Goal: Transaction & Acquisition: Purchase product/service

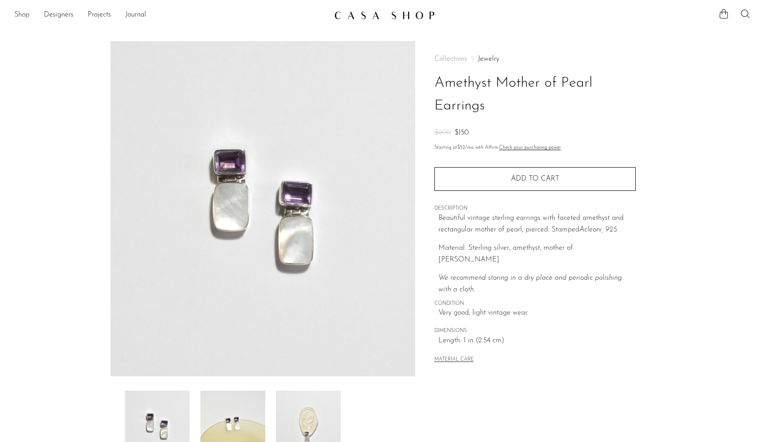
click at [23, 16] on link "Shop" at bounding box center [21, 15] width 15 height 12
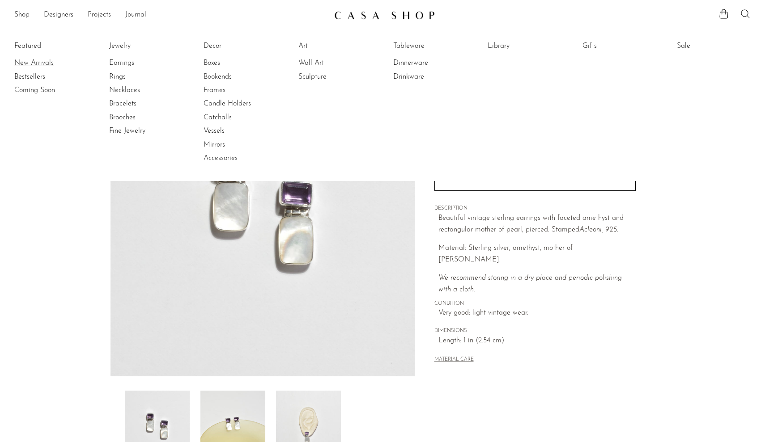
click at [37, 61] on link "New Arrivals" at bounding box center [47, 63] width 67 height 10
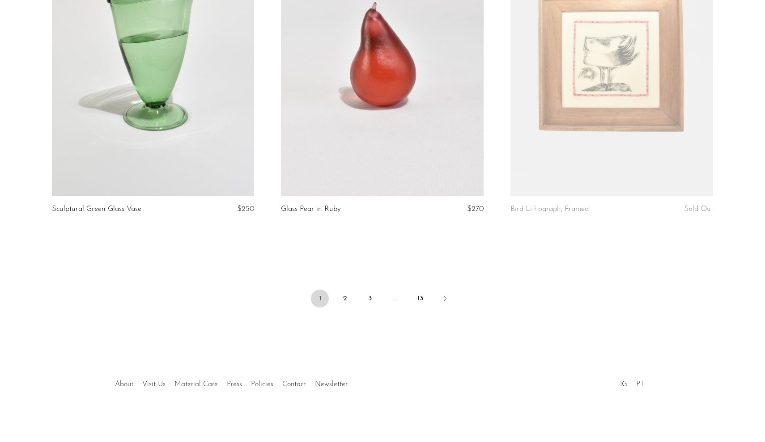
scroll to position [3723, 0]
click at [343, 295] on link "2" at bounding box center [345, 300] width 18 height 18
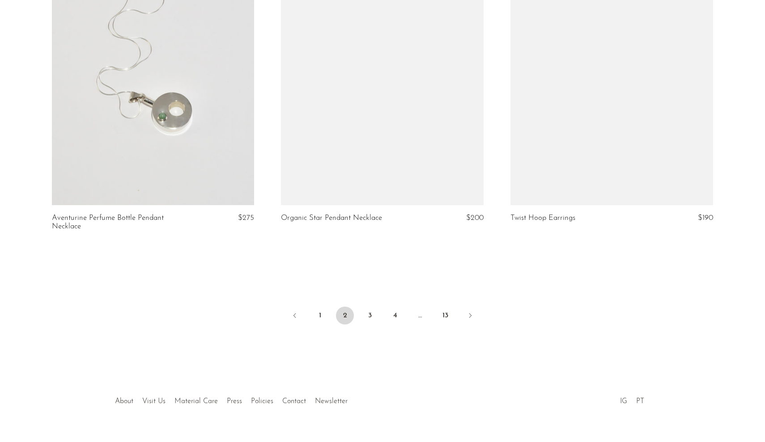
scroll to position [3731, 0]
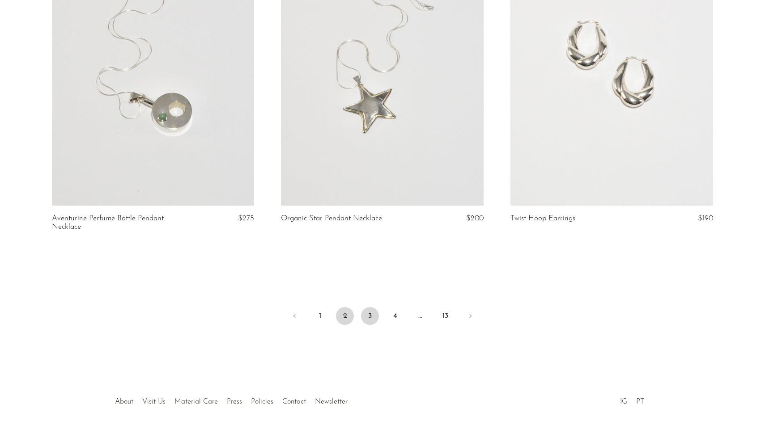
click at [373, 307] on link "3" at bounding box center [370, 316] width 18 height 18
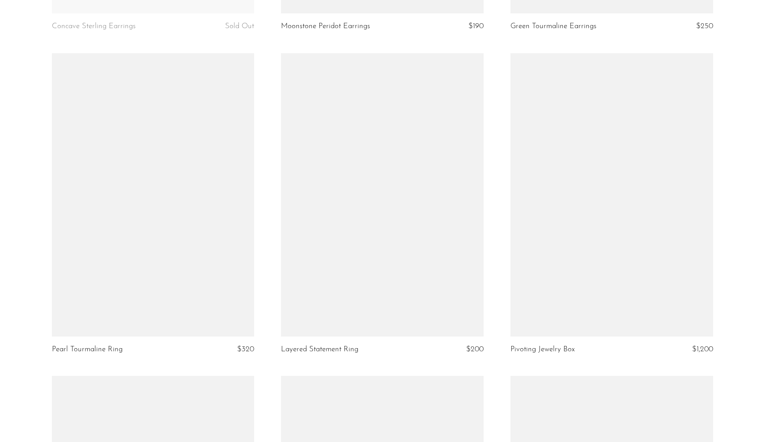
scroll to position [998, 0]
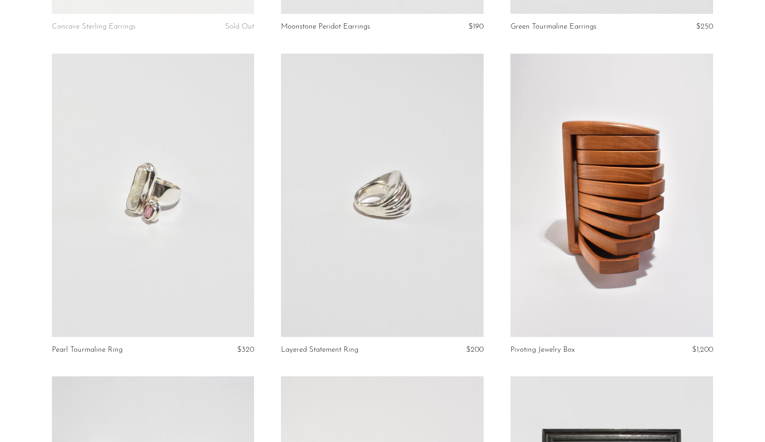
click at [203, 247] on link at bounding box center [153, 196] width 203 height 284
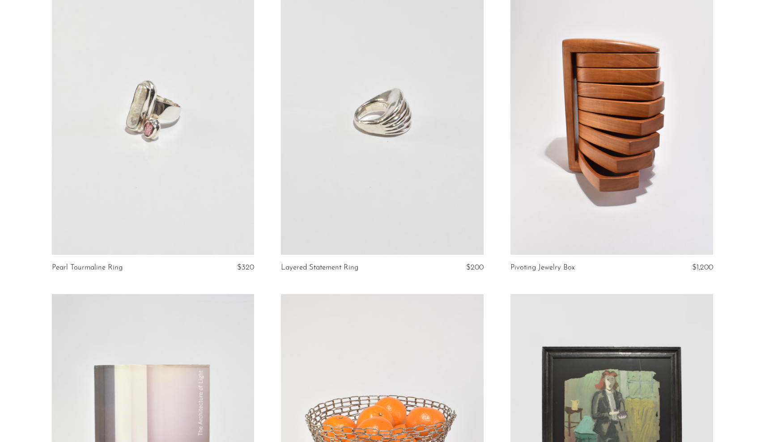
scroll to position [1097, 0]
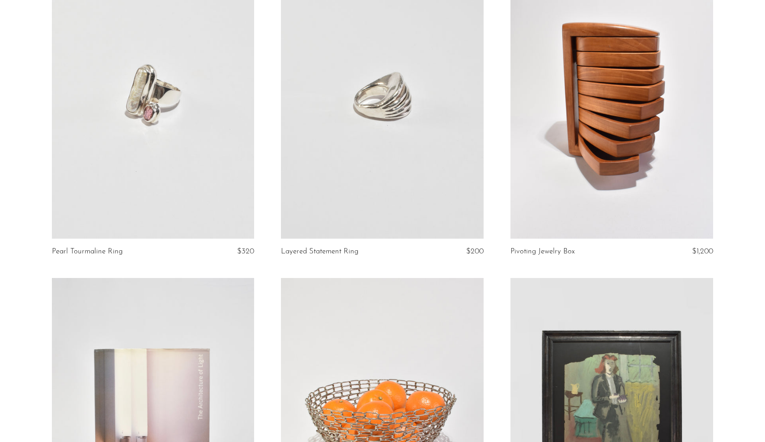
click at [329, 215] on link at bounding box center [382, 97] width 203 height 284
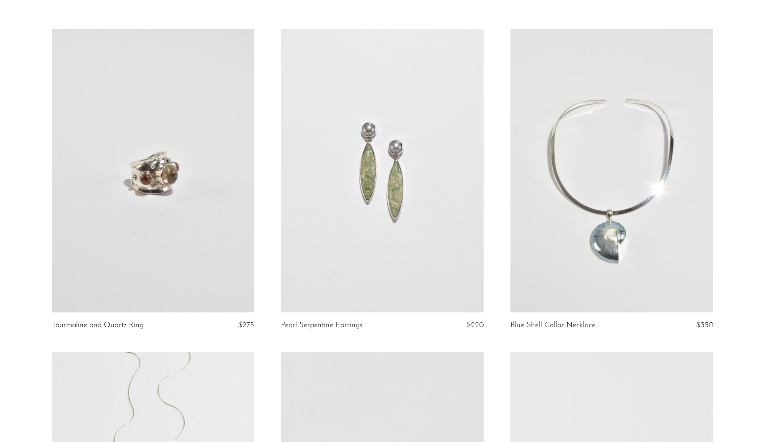
scroll to position [0, 0]
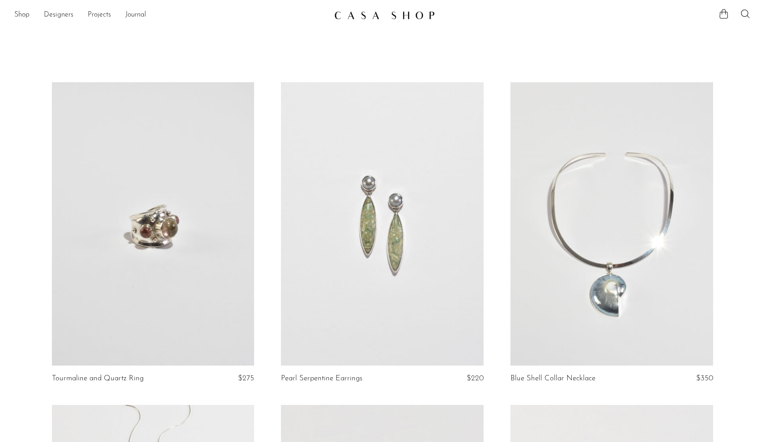
click at [166, 158] on link at bounding box center [153, 224] width 203 height 284
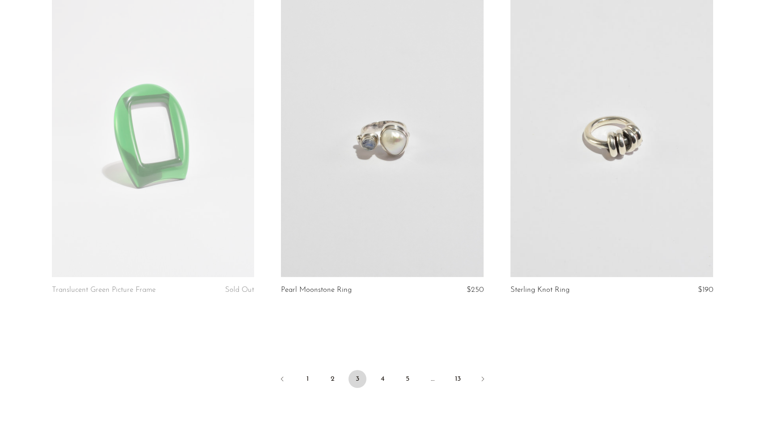
scroll to position [3650, 0]
click at [383, 377] on link "4" at bounding box center [382, 381] width 18 height 18
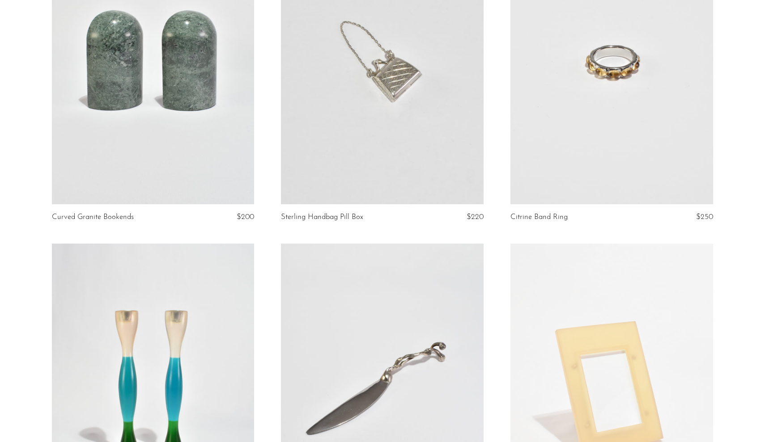
scroll to position [1134, 0]
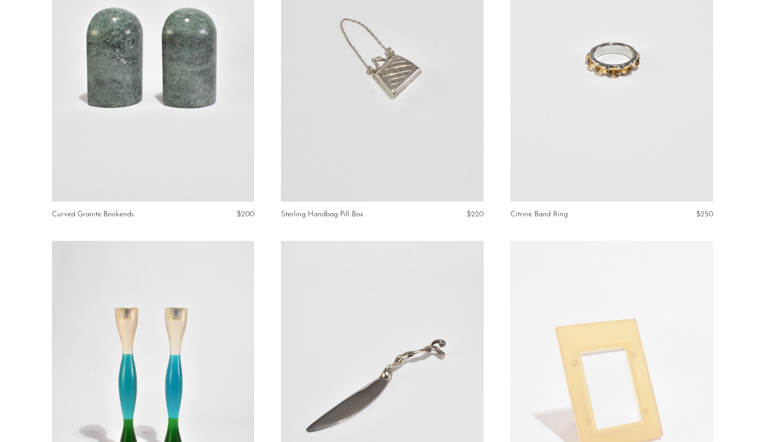
click at [622, 115] on link at bounding box center [611, 60] width 203 height 284
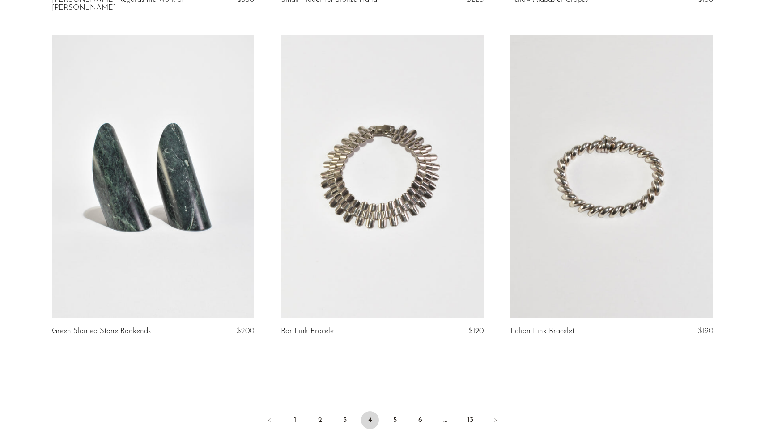
scroll to position [3644, 0]
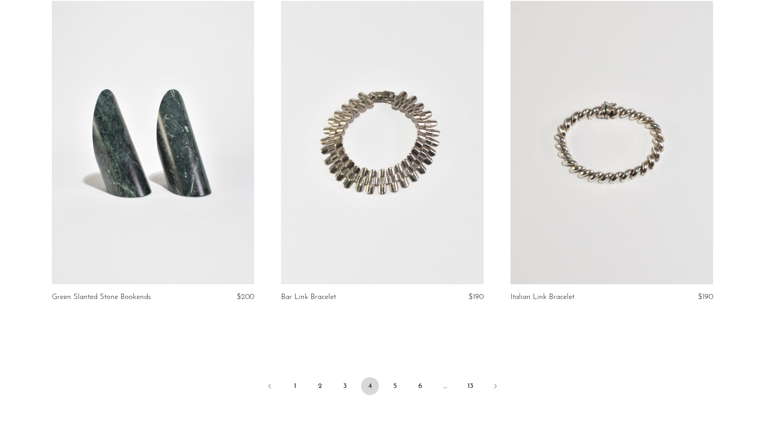
click at [639, 205] on link at bounding box center [611, 143] width 203 height 284
click at [394, 390] on link "5" at bounding box center [395, 386] width 18 height 18
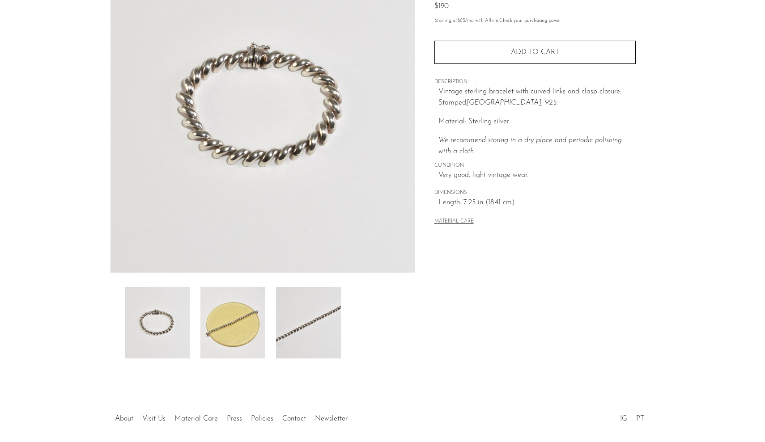
scroll to position [104, 0]
click at [296, 336] on img at bounding box center [308, 323] width 65 height 72
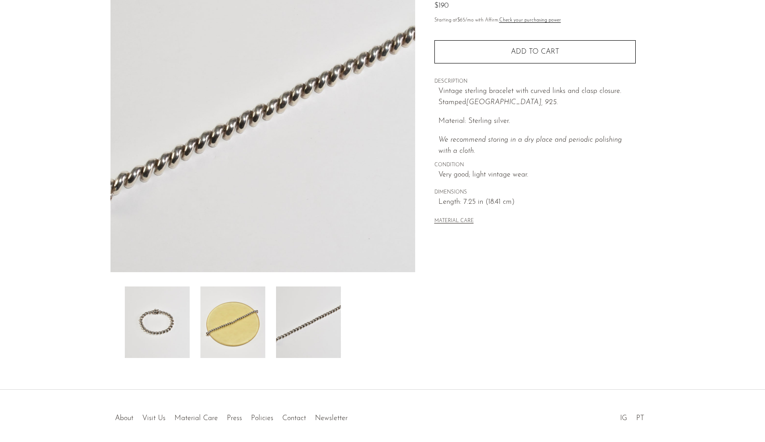
click at [222, 344] on img at bounding box center [232, 323] width 65 height 72
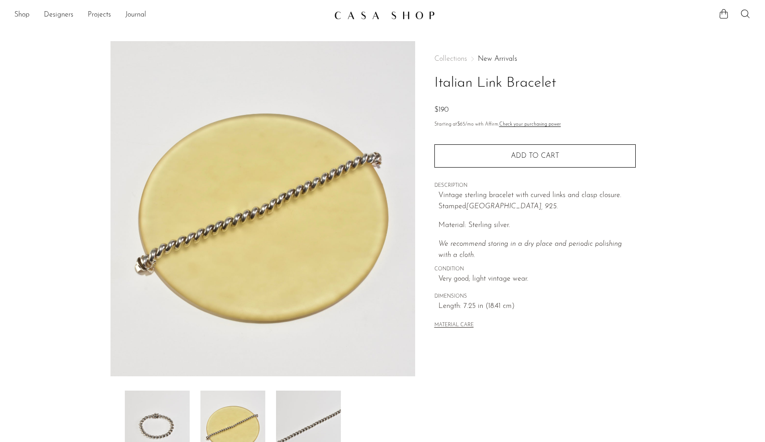
scroll to position [0, 0]
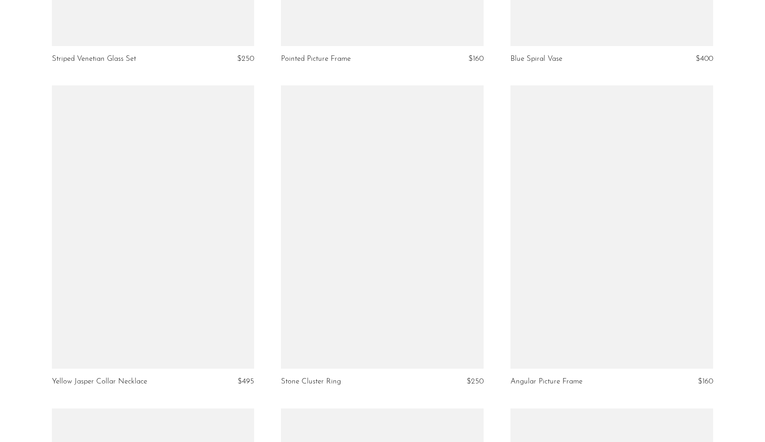
scroll to position [3238, 0]
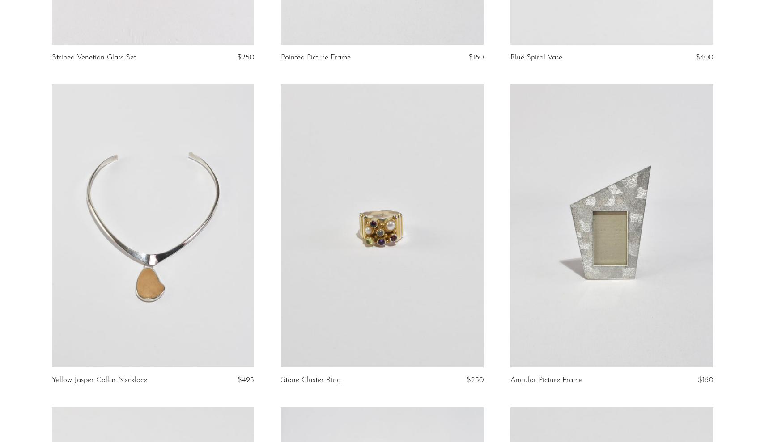
click at [392, 337] on link at bounding box center [382, 226] width 203 height 284
